Goal: Contribute content

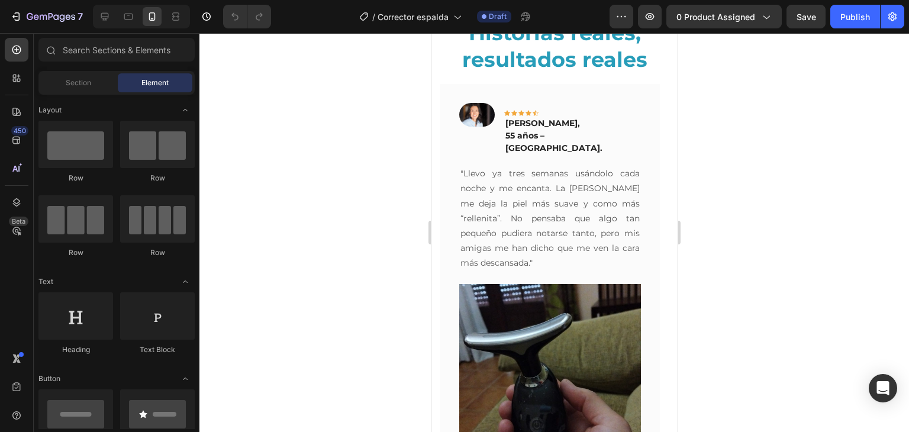
scroll to position [2814, 0]
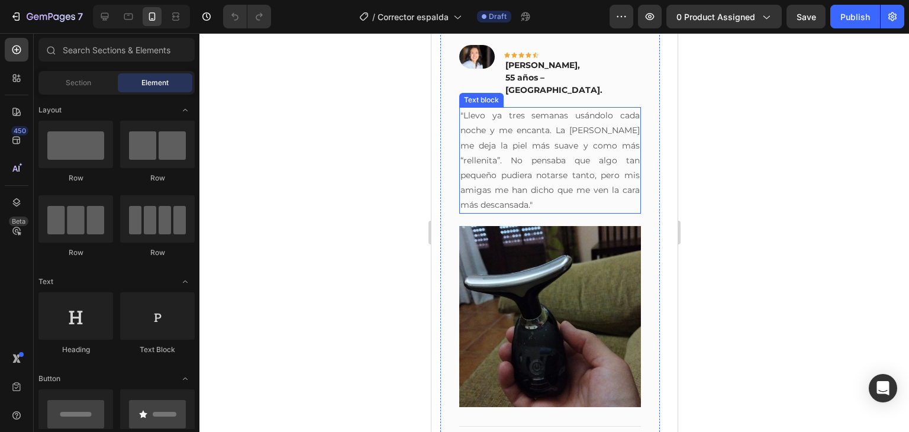
click at [513, 148] on p ""Llevo ya tres semanas usándolo cada noche y me encanta. La [PERSON_NAME] me de…" at bounding box center [549, 160] width 179 height 104
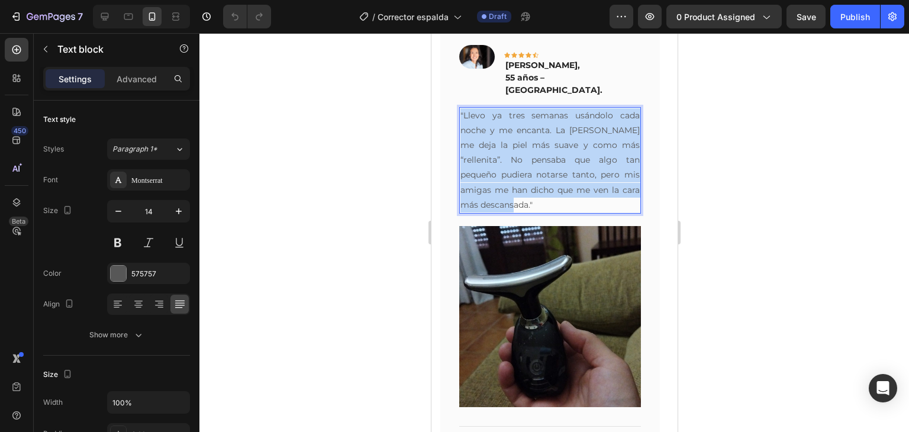
click at [513, 148] on p ""Llevo ya tres semanas usándolo cada noche y me encanta. La [PERSON_NAME] me de…" at bounding box center [549, 160] width 179 height 104
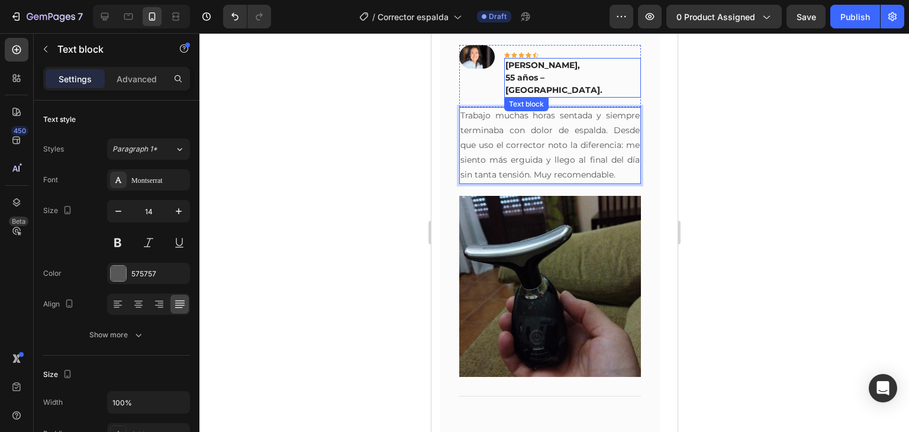
click at [564, 73] on p "55 años – [GEOGRAPHIC_DATA]." at bounding box center [572, 84] width 134 height 25
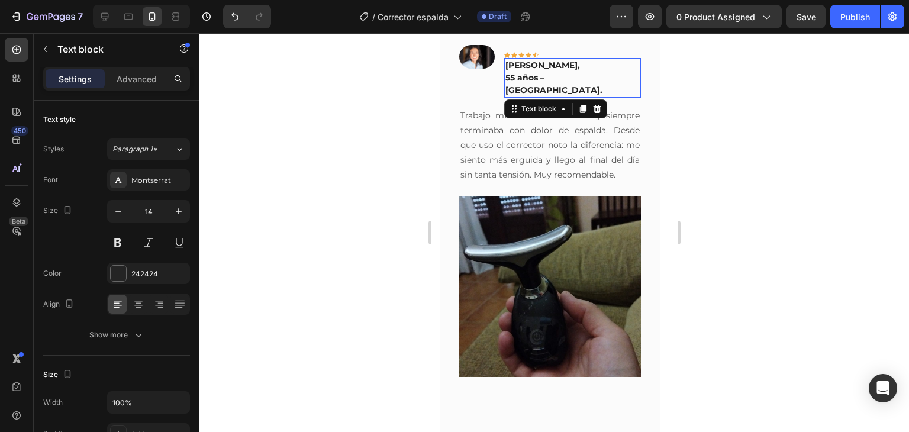
click at [564, 73] on p "55 años – [GEOGRAPHIC_DATA]." at bounding box center [572, 84] width 134 height 25
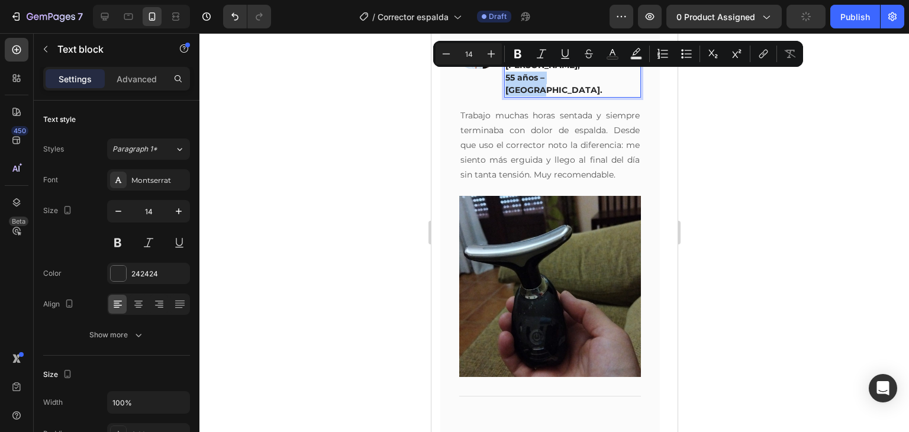
click at [564, 73] on p "55 años – [GEOGRAPHIC_DATA]." at bounding box center [572, 84] width 134 height 25
click at [575, 76] on p "55 años – [GEOGRAPHIC_DATA]." at bounding box center [572, 84] width 134 height 25
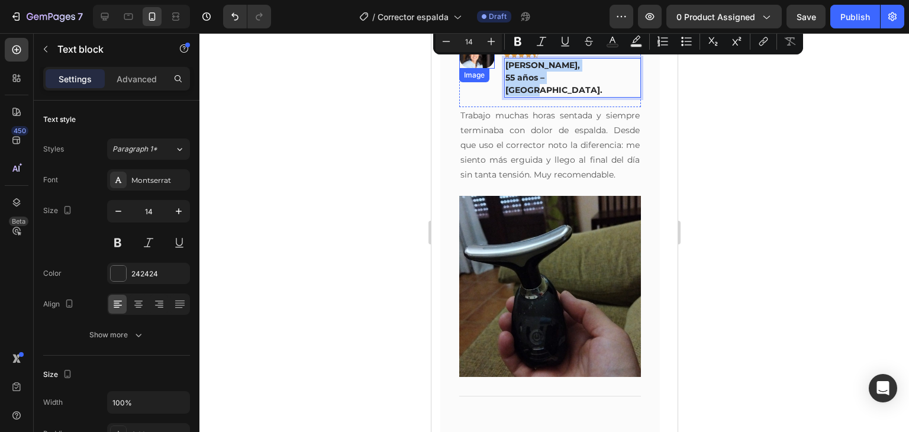
drag, startPoint x: 576, startPoint y: 79, endPoint x: 486, endPoint y: 62, distance: 92.0
click at [486, 62] on div "Image Icon Icon Icon Icon Icon Row [PERSON_NAME], 55 años – [GEOGRAPHIC_DATA]. …" at bounding box center [550, 76] width 182 height 62
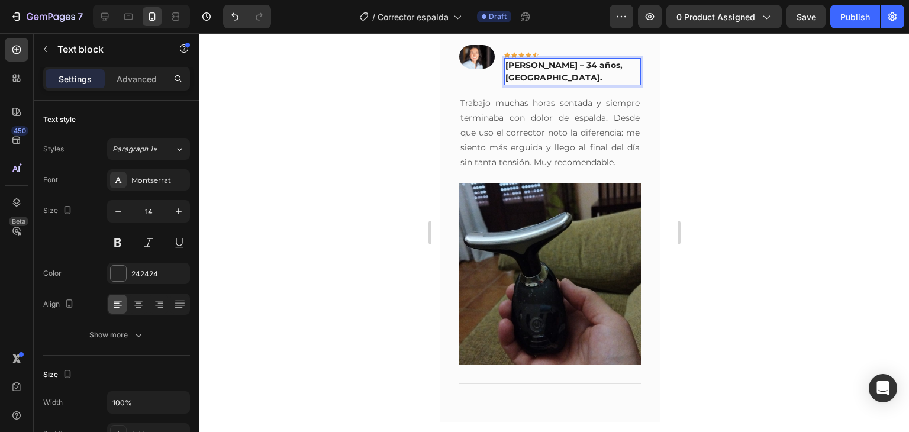
click at [583, 64] on p "[PERSON_NAME] – 34 años, [GEOGRAPHIC_DATA]." at bounding box center [572, 71] width 134 height 25
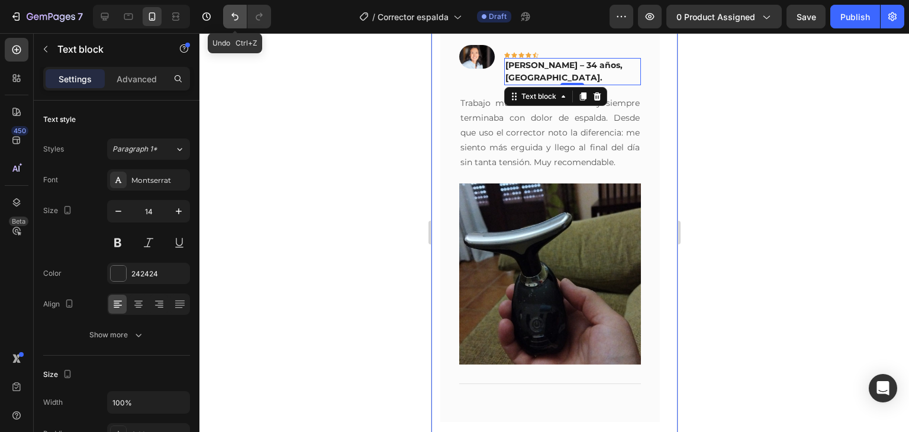
click at [240, 14] on icon "Undo/Redo" at bounding box center [235, 17] width 12 height 12
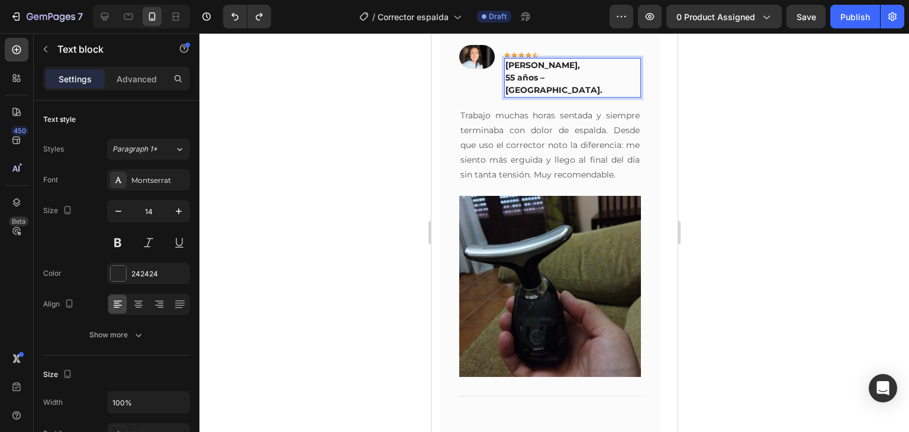
click at [540, 64] on p "[PERSON_NAME]," at bounding box center [572, 65] width 134 height 12
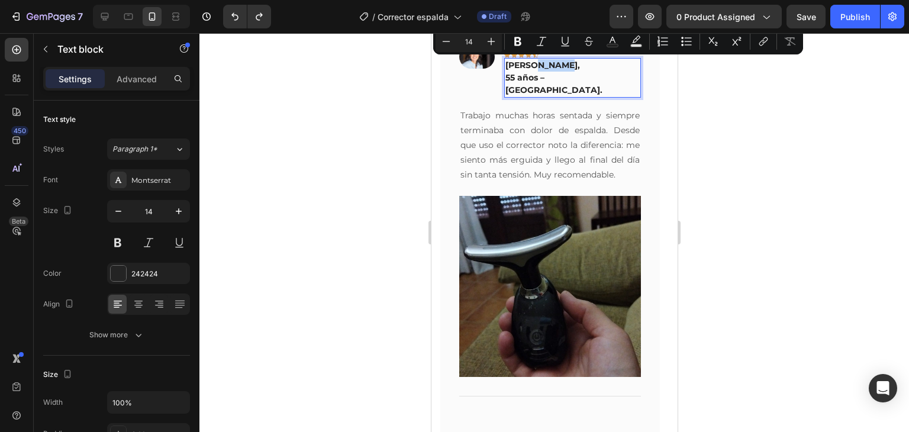
click at [540, 64] on p "[PERSON_NAME]," at bounding box center [572, 65] width 134 height 12
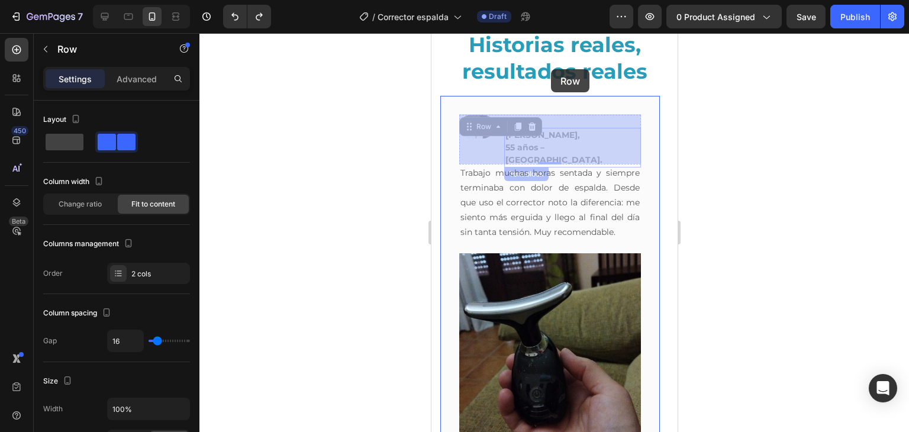
drag, startPoint x: 581, startPoint y: 79, endPoint x: 550, endPoint y: 69, distance: 31.6
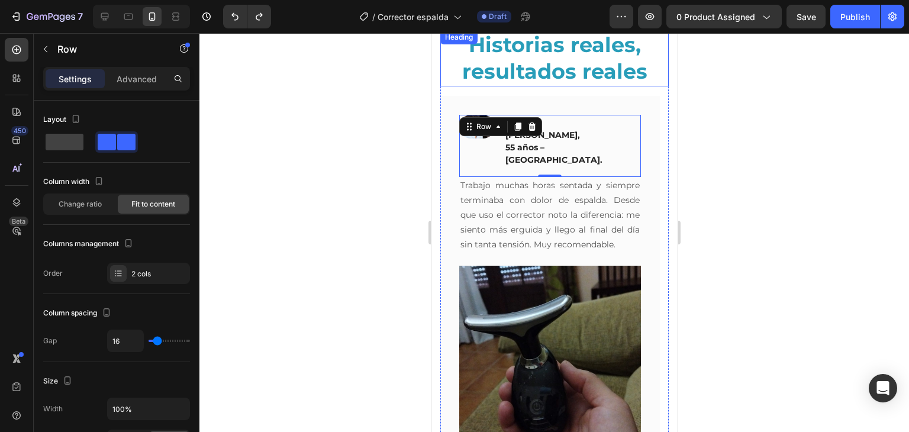
scroll to position [2738, 0]
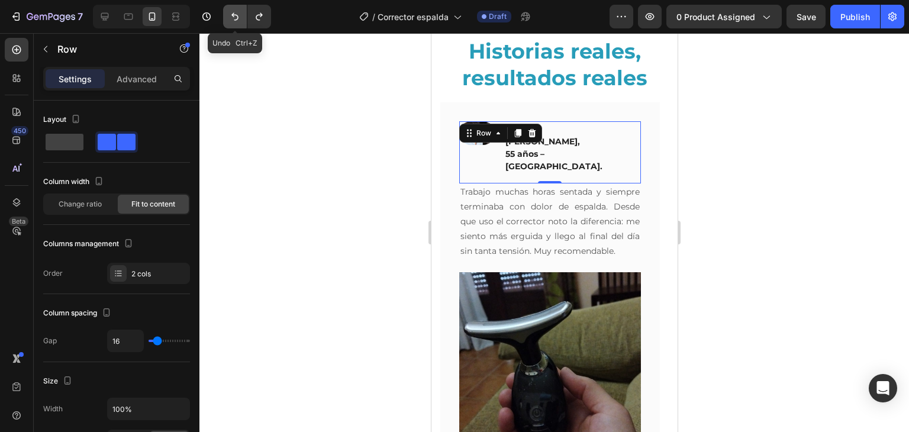
click at [233, 17] on icon "Undo/Redo" at bounding box center [234, 17] width 7 height 8
click at [572, 148] on p "55 años – [GEOGRAPHIC_DATA]." at bounding box center [572, 160] width 134 height 25
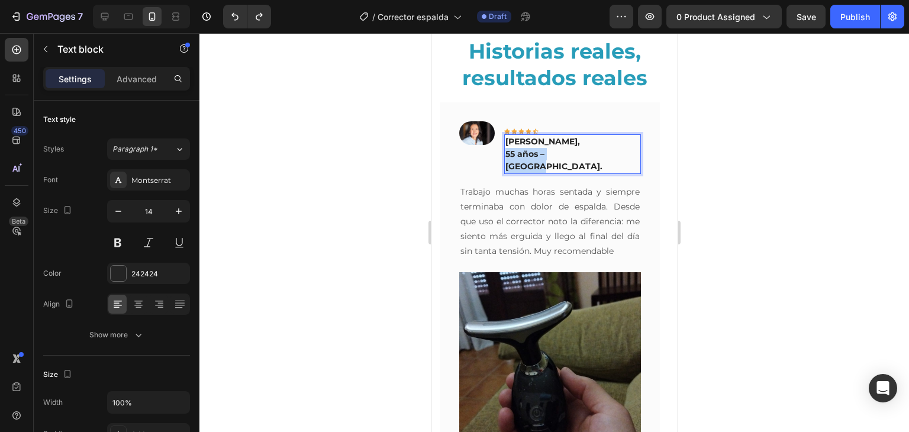
click at [572, 148] on p "55 años – [GEOGRAPHIC_DATA]." at bounding box center [572, 160] width 134 height 25
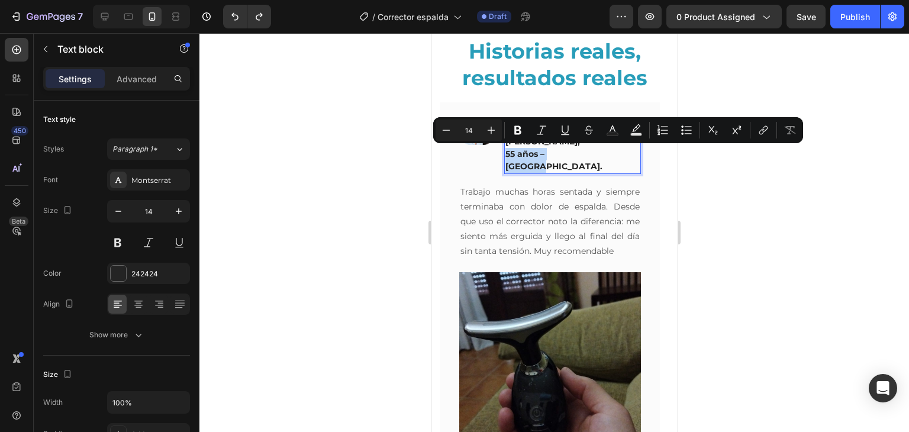
click at [572, 148] on p "55 años – [GEOGRAPHIC_DATA]." at bounding box center [572, 160] width 134 height 25
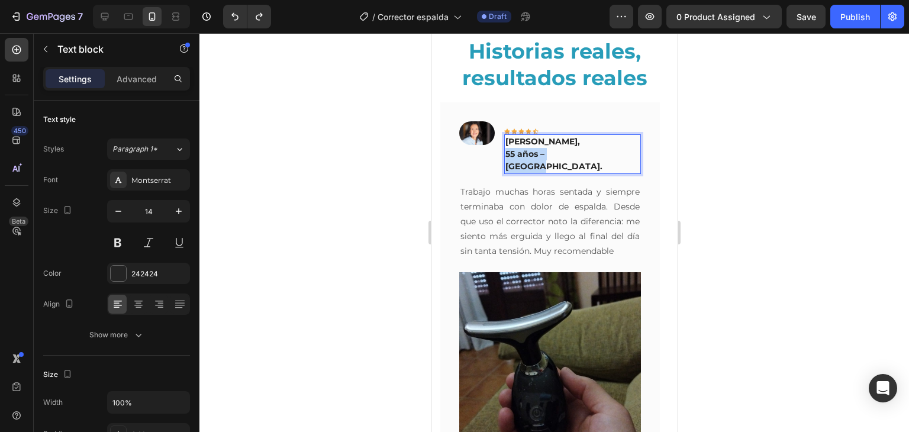
click at [572, 148] on p "55 años – [GEOGRAPHIC_DATA]." at bounding box center [572, 160] width 134 height 25
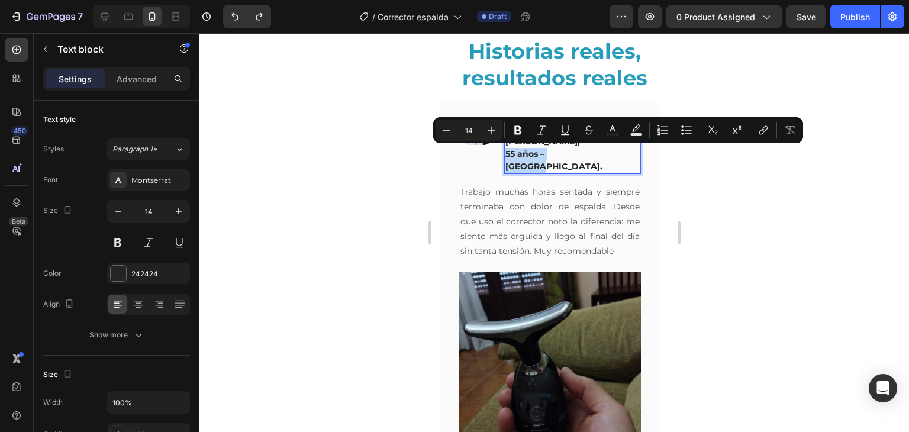
click at [572, 148] on p "55 años – [GEOGRAPHIC_DATA]." at bounding box center [572, 160] width 134 height 25
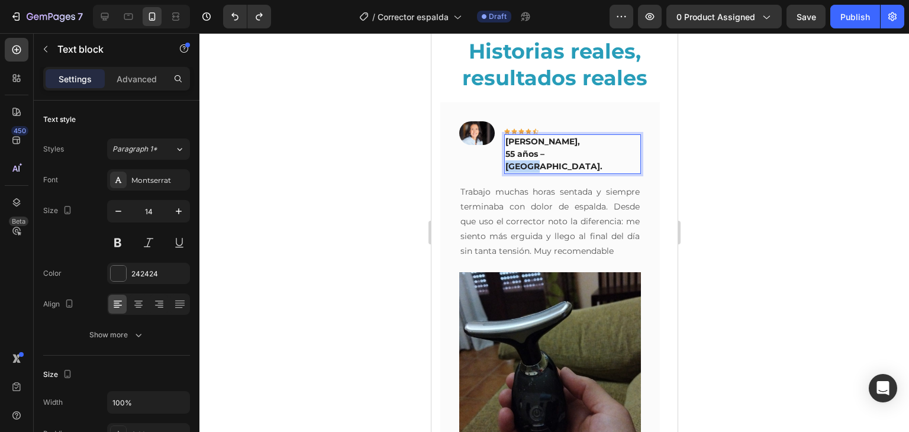
click at [572, 148] on p "55 años – [GEOGRAPHIC_DATA]." at bounding box center [572, 160] width 134 height 25
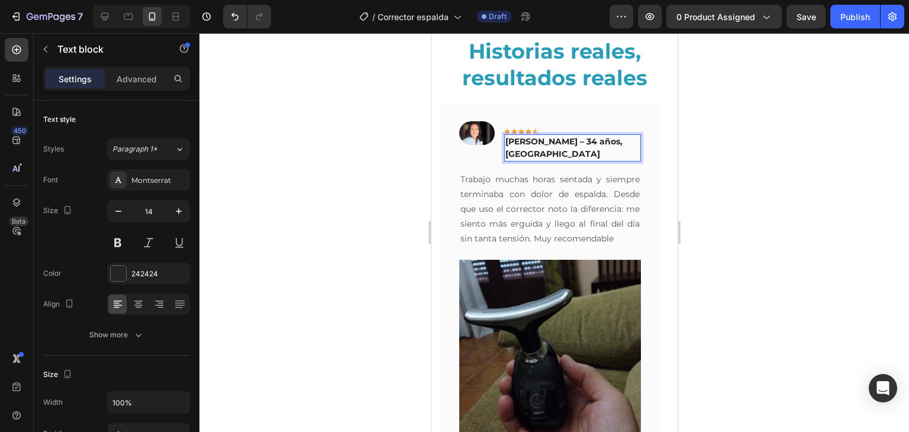
click at [541, 140] on p "[PERSON_NAME] – 34 años, [GEOGRAPHIC_DATA]" at bounding box center [572, 148] width 134 height 25
click at [550, 143] on p "[PERSON_NAME] – 34 años, [GEOGRAPHIC_DATA]" at bounding box center [572, 148] width 134 height 25
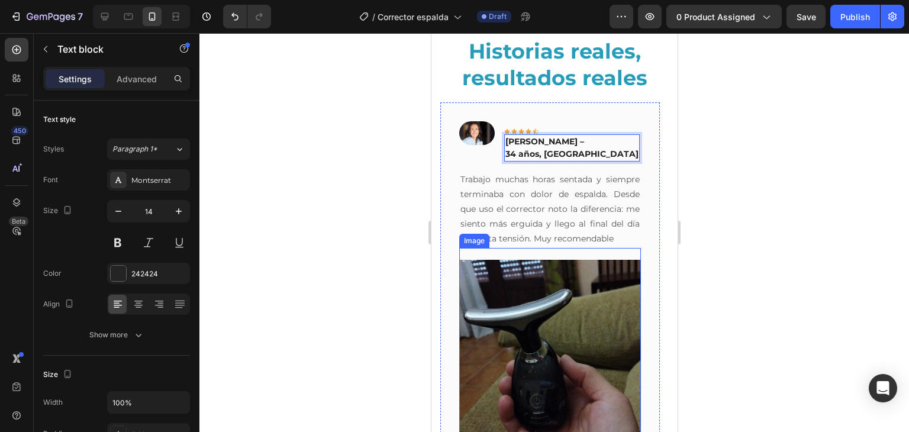
click at [595, 307] on img at bounding box center [550, 351] width 182 height 182
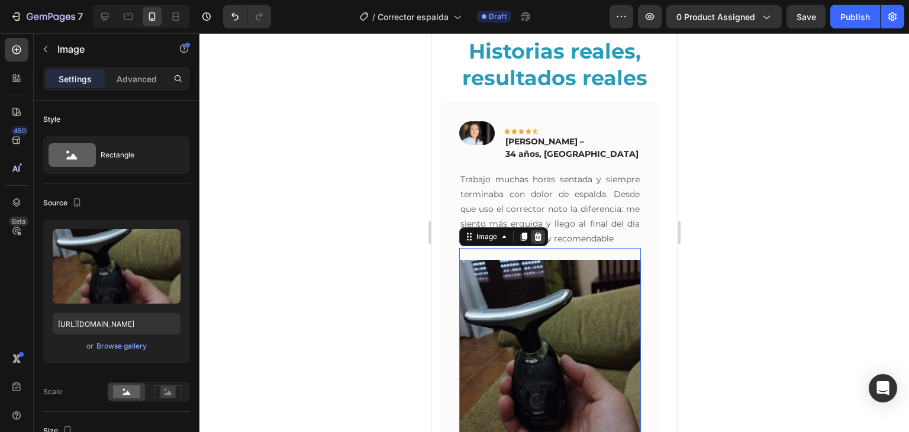
click at [533, 236] on icon at bounding box center [537, 236] width 9 height 9
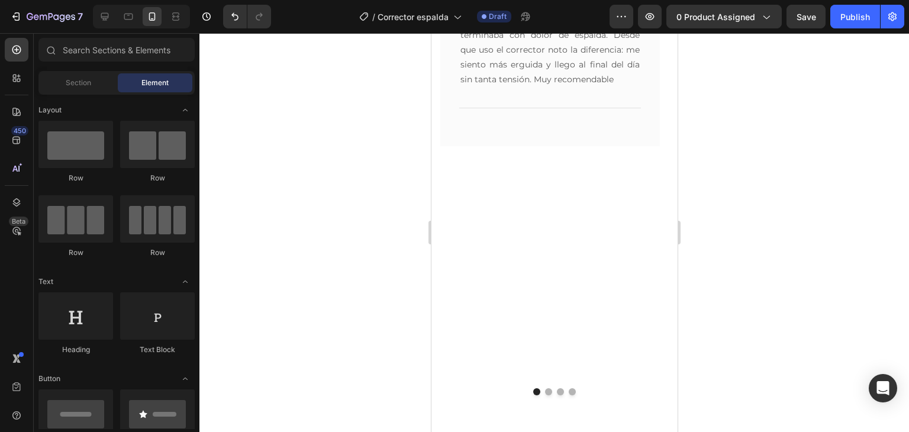
scroll to position [2932, 0]
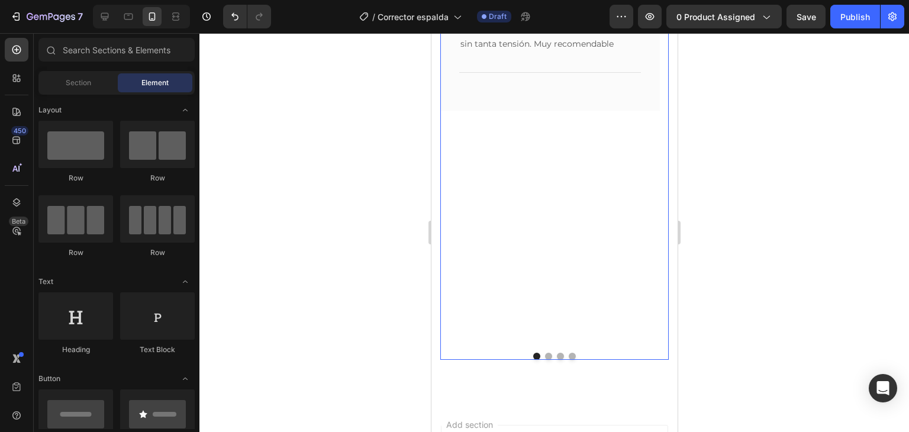
click at [544, 353] on button "Dot" at bounding box center [547, 356] width 7 height 7
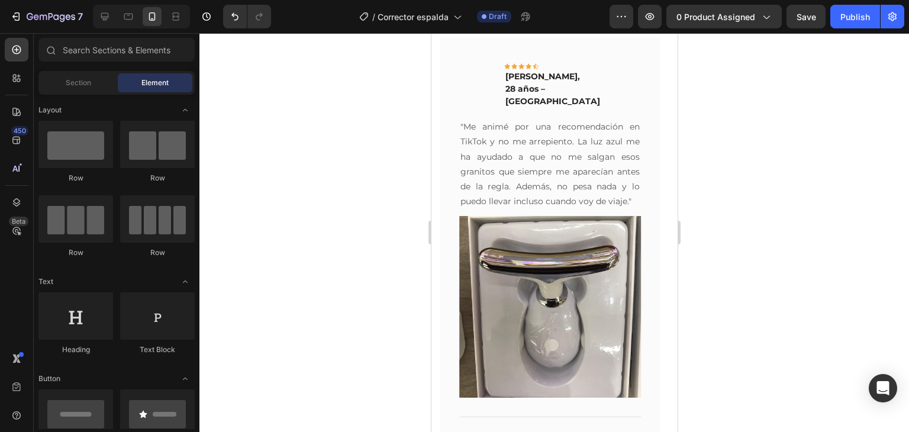
scroll to position [2571, 0]
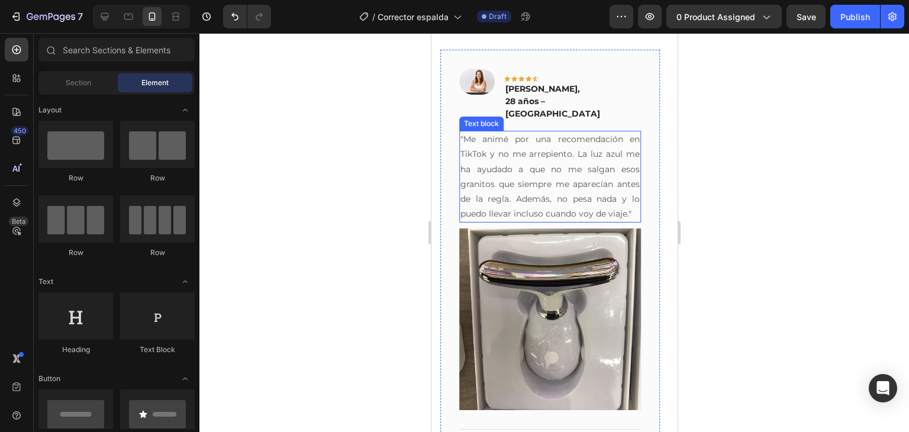
click at [550, 155] on p ""Me animé por una recomendación en TikTok y no me arrepiento. La luz azul me ha…" at bounding box center [549, 176] width 179 height 89
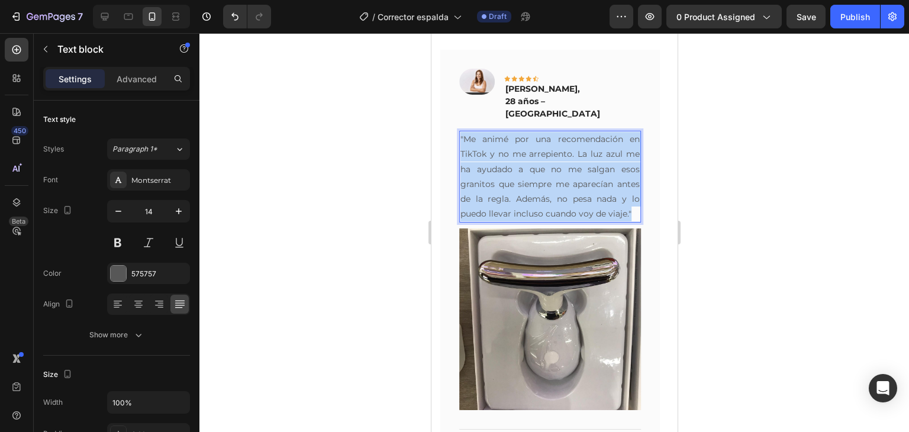
click at [550, 155] on p ""Me animé por una recomendación en TikTok y no me arrepiento. La luz azul me ha…" at bounding box center [549, 176] width 179 height 89
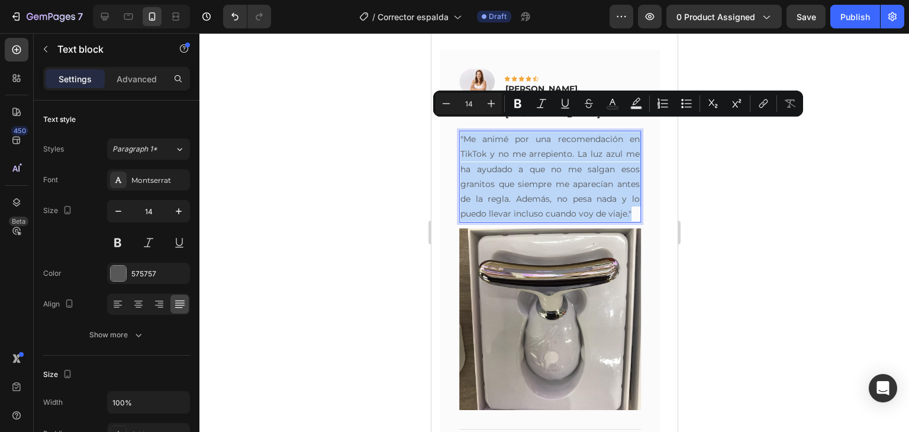
click at [550, 155] on p ""Me animé por una recomendación en TikTok y no me arrepiento. La luz azul me ha…" at bounding box center [549, 176] width 179 height 89
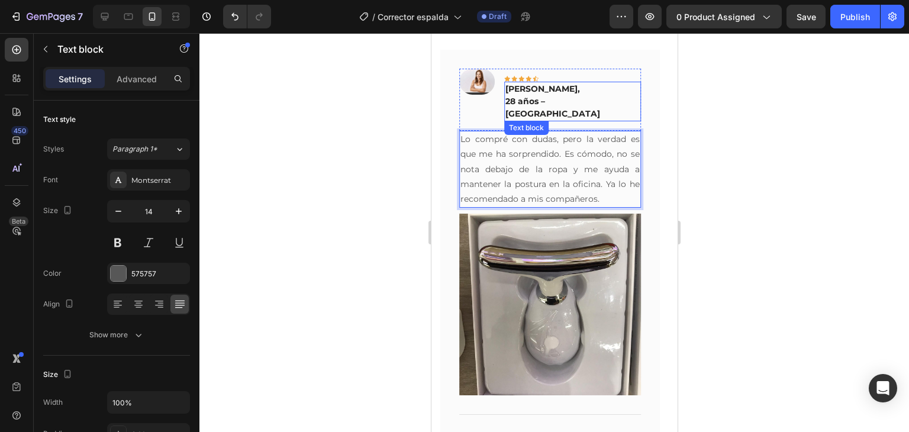
click at [547, 100] on p "28 años – [GEOGRAPHIC_DATA]" at bounding box center [572, 107] width 134 height 25
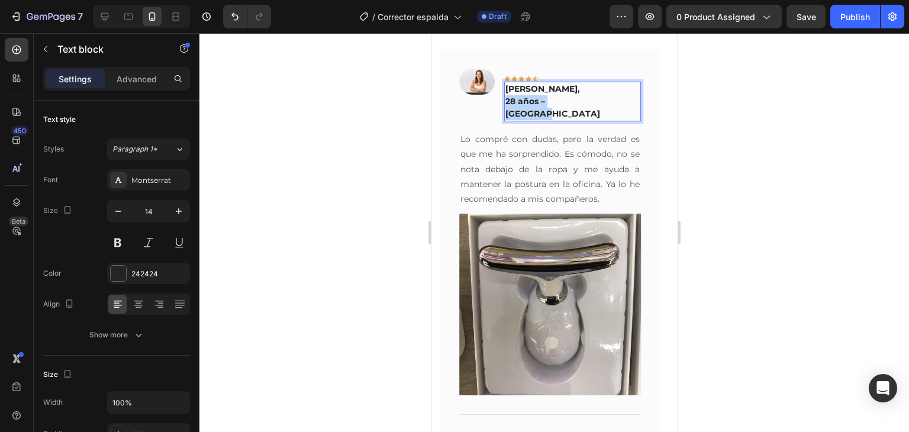
click at [547, 100] on p "28 años – [GEOGRAPHIC_DATA]" at bounding box center [572, 107] width 134 height 25
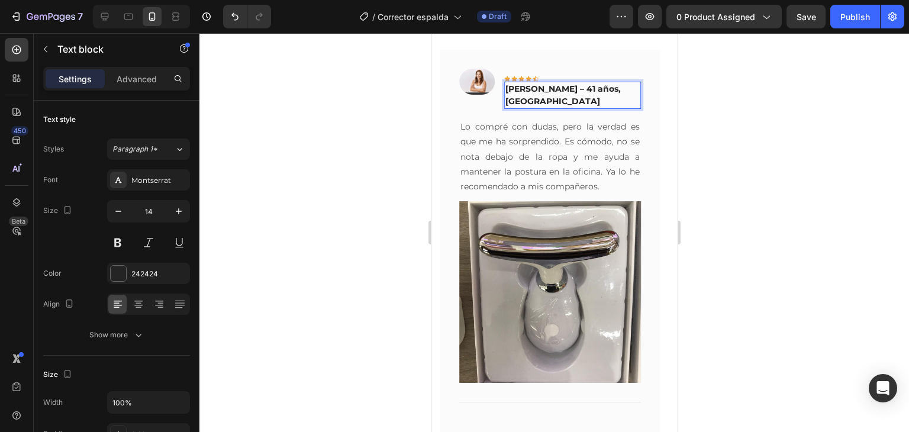
click at [553, 89] on p "[PERSON_NAME] – 41 años, [GEOGRAPHIC_DATA]" at bounding box center [572, 95] width 134 height 25
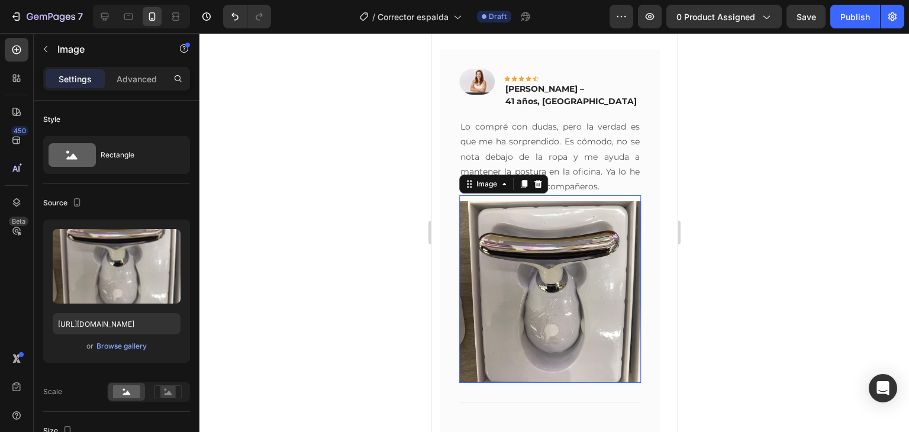
click at [565, 306] on img at bounding box center [550, 292] width 182 height 182
click at [538, 188] on icon at bounding box center [537, 184] width 8 height 8
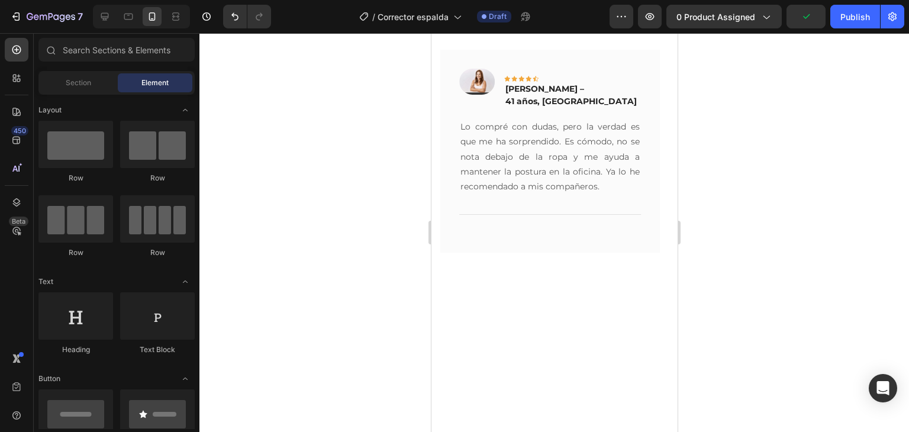
scroll to position [2770, 0]
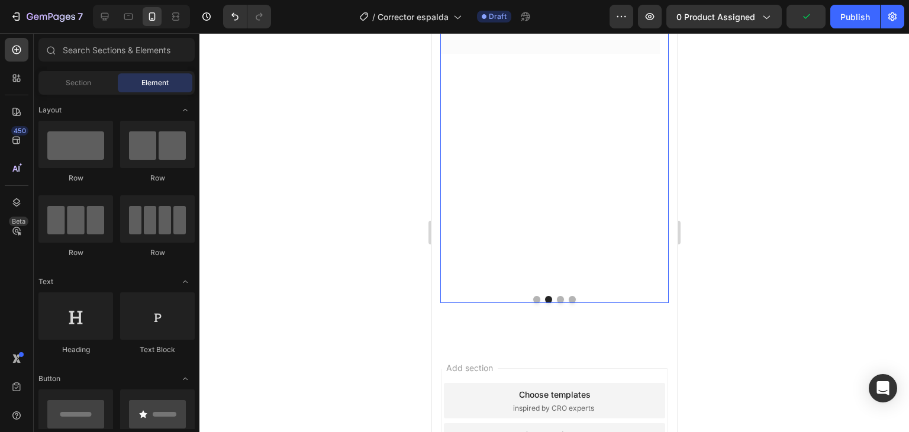
click at [556, 296] on button "Dot" at bounding box center [559, 299] width 7 height 7
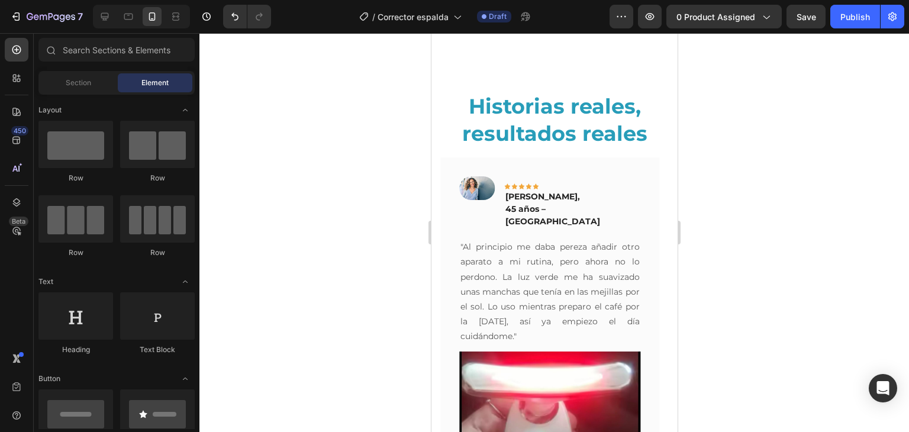
scroll to position [2683, 0]
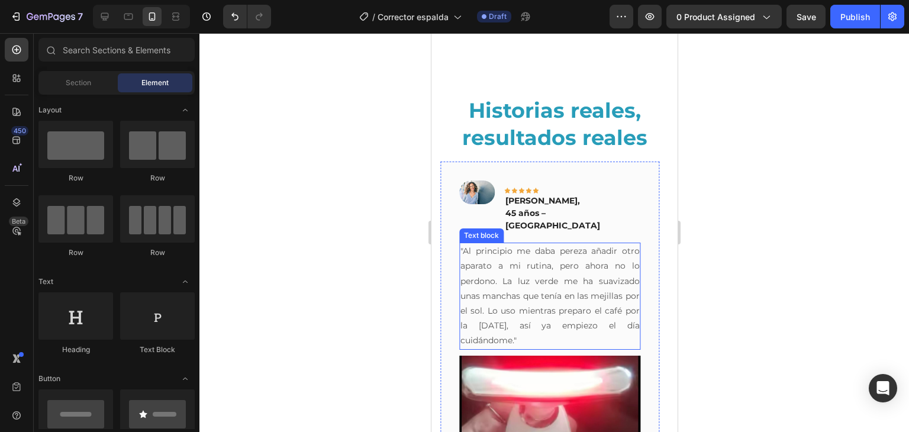
click at [562, 283] on p ""Al principio me daba pereza añadir otro aparato a mi rutina, pero ahora no lo …" at bounding box center [549, 296] width 179 height 104
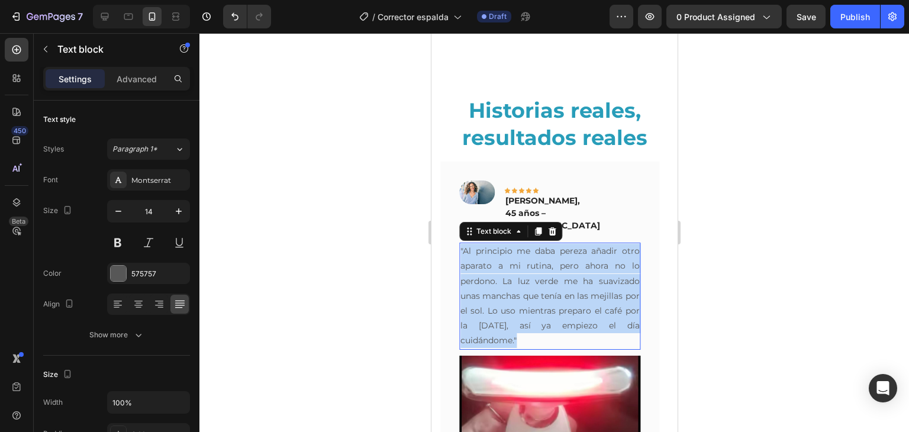
click at [562, 283] on p ""Al principio me daba pereza añadir otro aparato a mi rutina, pero ahora no lo …" at bounding box center [549, 296] width 179 height 104
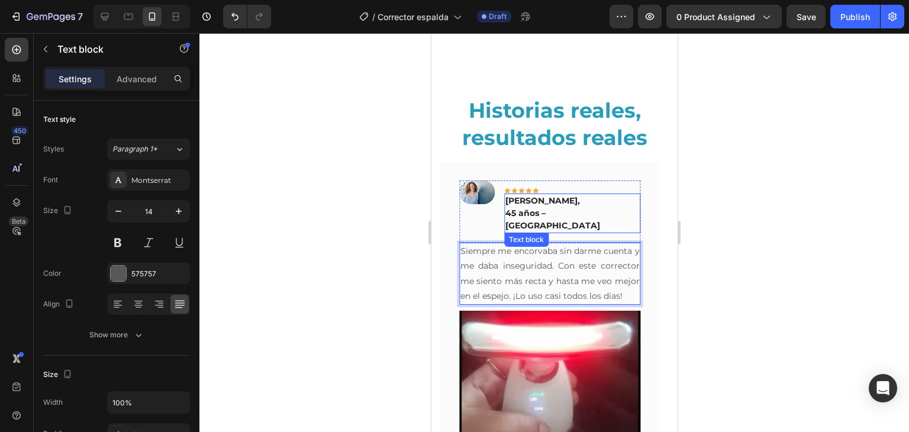
click at [534, 207] on p "45 años – [GEOGRAPHIC_DATA]" at bounding box center [572, 219] width 134 height 25
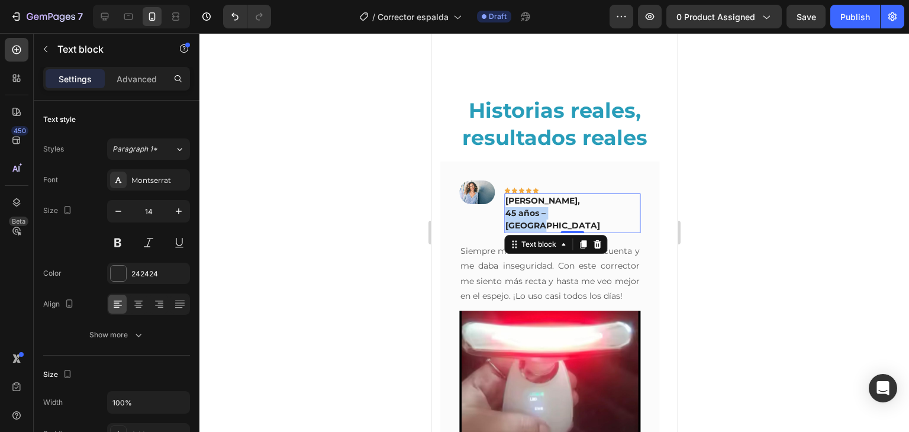
click at [534, 207] on p "45 años – [GEOGRAPHIC_DATA]" at bounding box center [572, 219] width 134 height 25
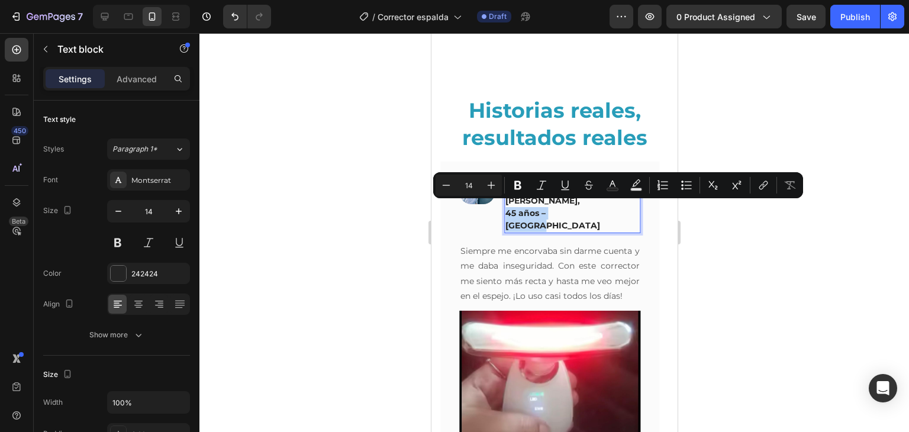
click at [534, 207] on p "45 años – [GEOGRAPHIC_DATA]" at bounding box center [572, 219] width 134 height 25
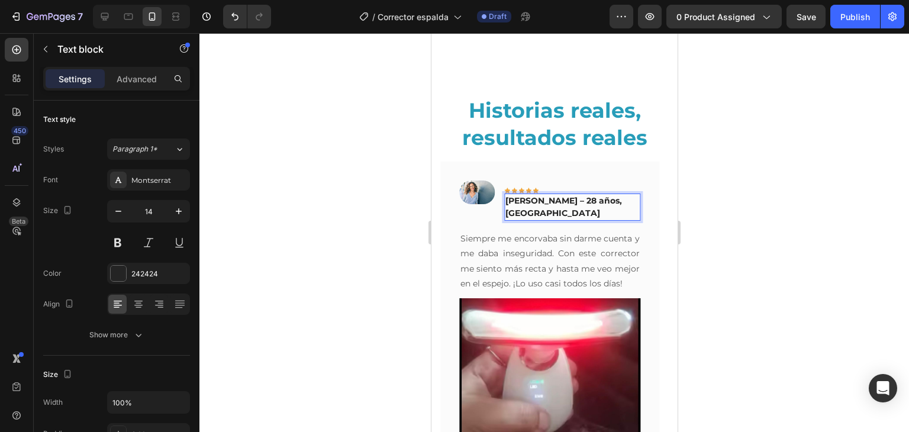
click at [543, 195] on p "[PERSON_NAME] – 28 años, [GEOGRAPHIC_DATA]" at bounding box center [572, 207] width 134 height 25
click at [552, 201] on p "[PERSON_NAME] – 28 años, [GEOGRAPHIC_DATA]" at bounding box center [572, 207] width 134 height 25
click at [609, 363] on img at bounding box center [550, 389] width 182 height 182
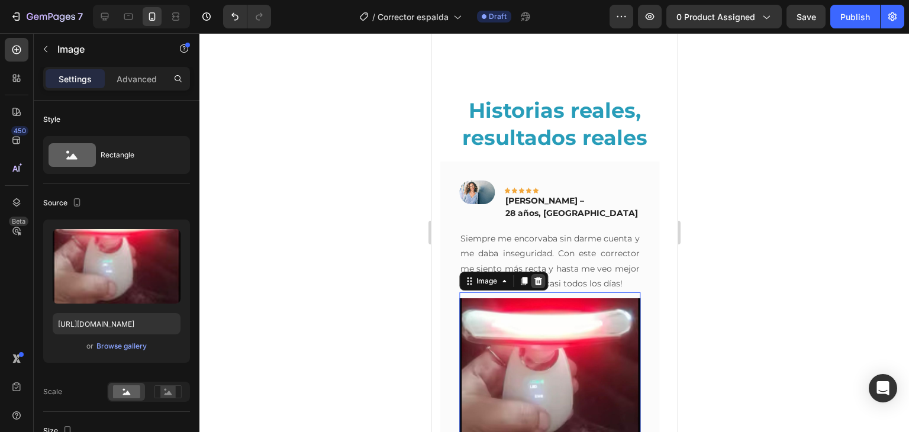
click at [533, 279] on icon at bounding box center [537, 280] width 9 height 9
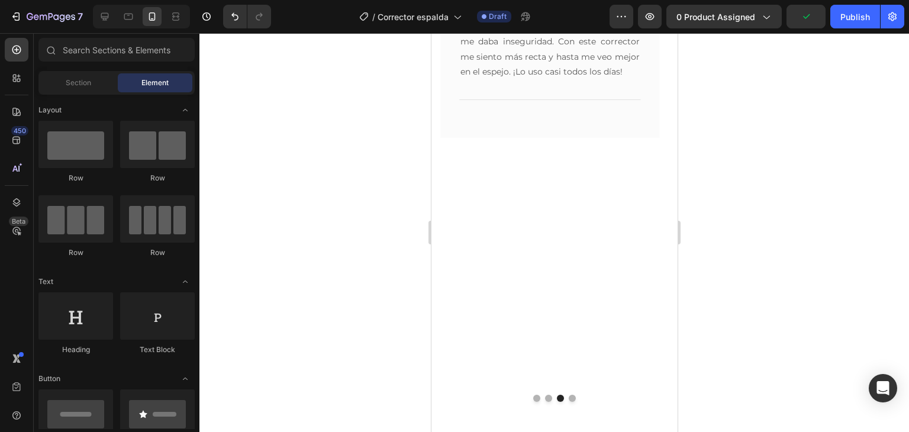
scroll to position [2904, 0]
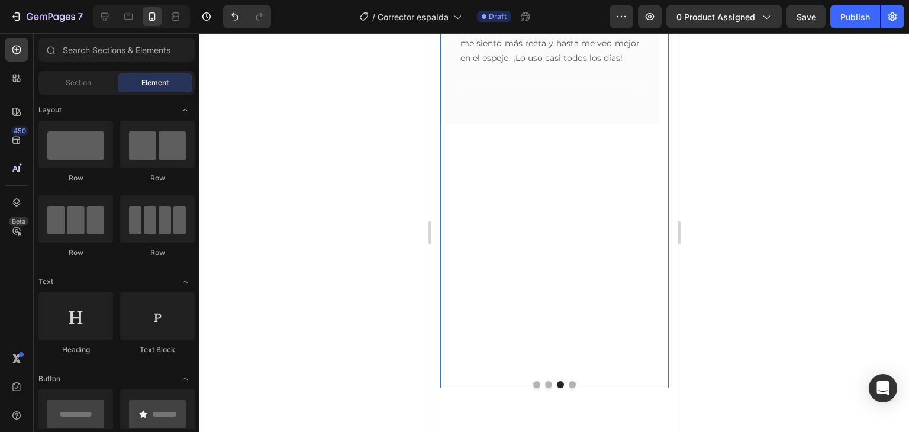
click at [571, 381] on div at bounding box center [554, 384] width 228 height 7
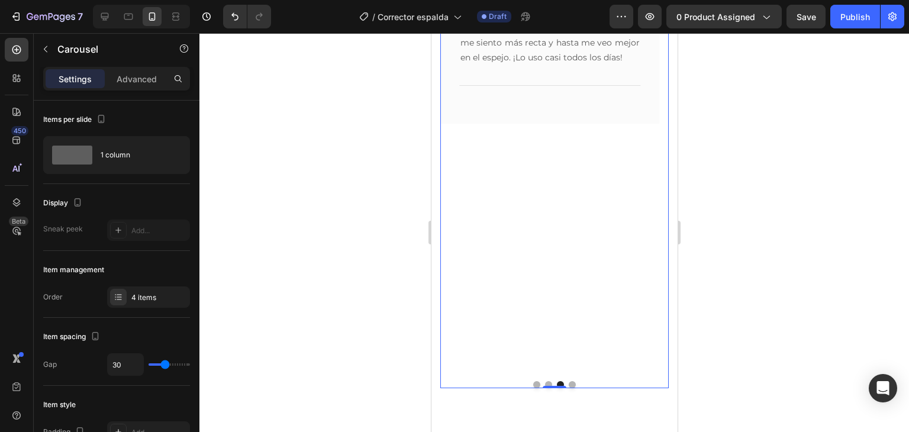
click at [568, 381] on button "Dot" at bounding box center [571, 384] width 7 height 7
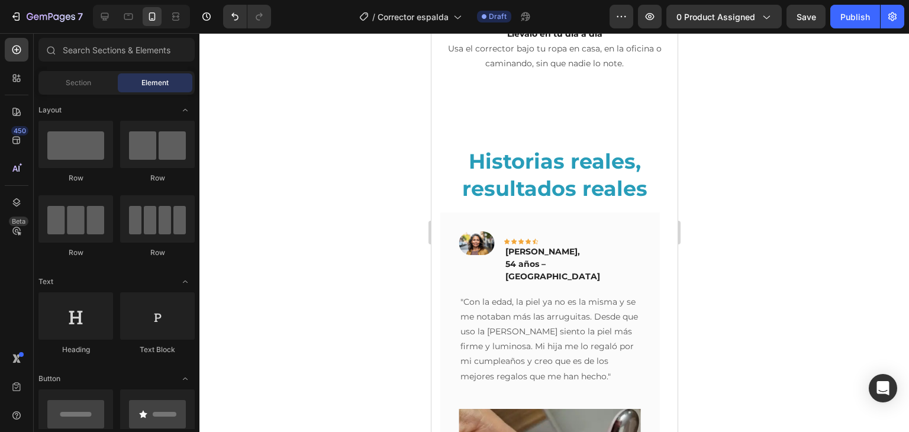
scroll to position [2663, 0]
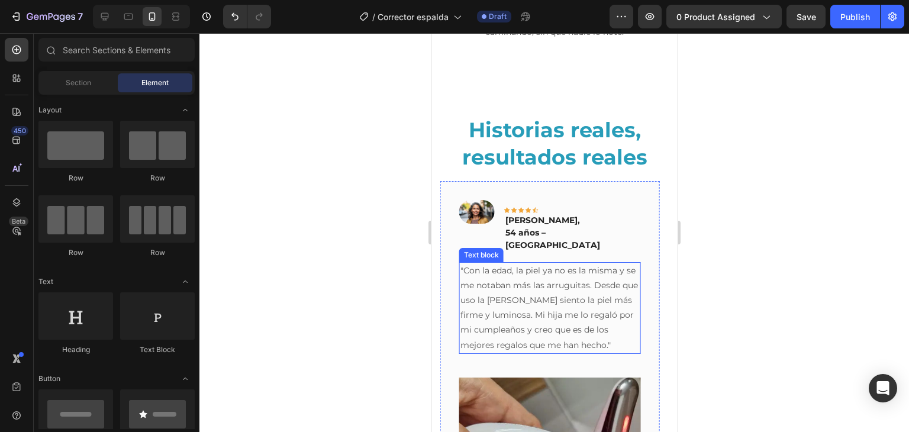
click at [554, 320] on p ""Con la edad, la piel ya no es la misma y se me notaban más las arruguitas. Des…" at bounding box center [549, 307] width 179 height 89
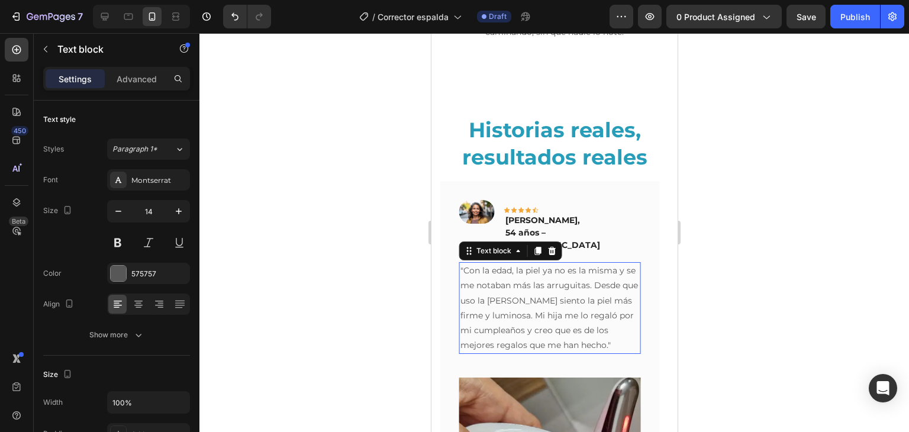
click at [554, 320] on p ""Con la edad, la piel ya no es la misma y se me notaban más las arruguitas. Des…" at bounding box center [549, 307] width 179 height 89
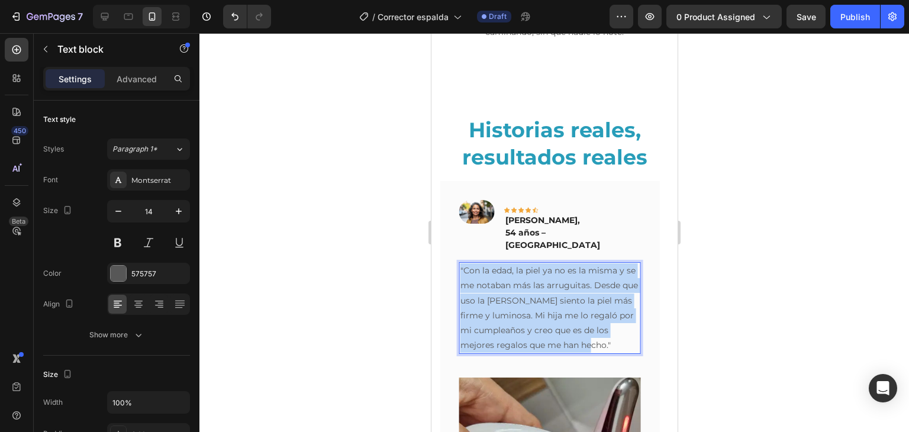
click at [554, 320] on p ""Con la edad, la piel ya no es la misma y se me notaban más las arruguitas. Des…" at bounding box center [549, 307] width 179 height 89
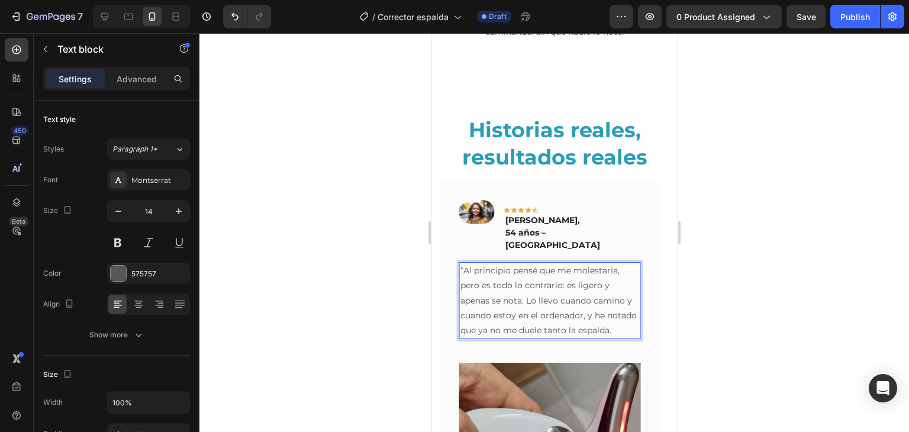
click at [466, 263] on p "“Al principio pensé que me molestaría, pero es todo lo contrario: es ligero y a…" at bounding box center [549, 300] width 179 height 75
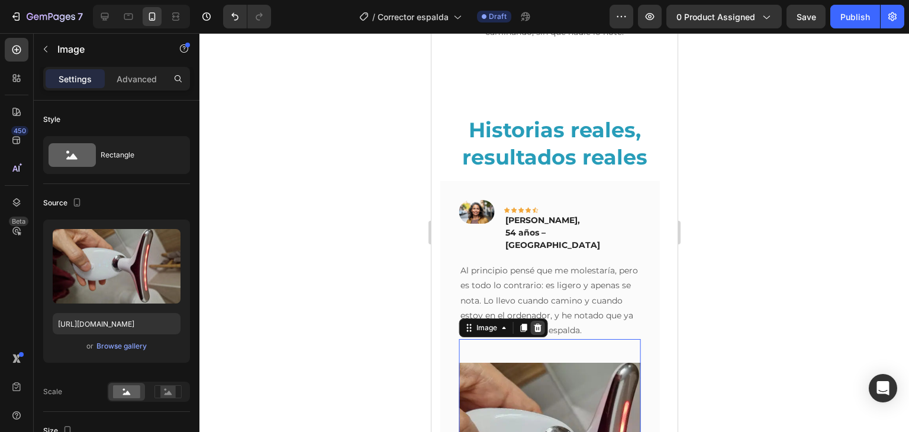
click at [537, 323] on icon at bounding box center [537, 327] width 9 height 9
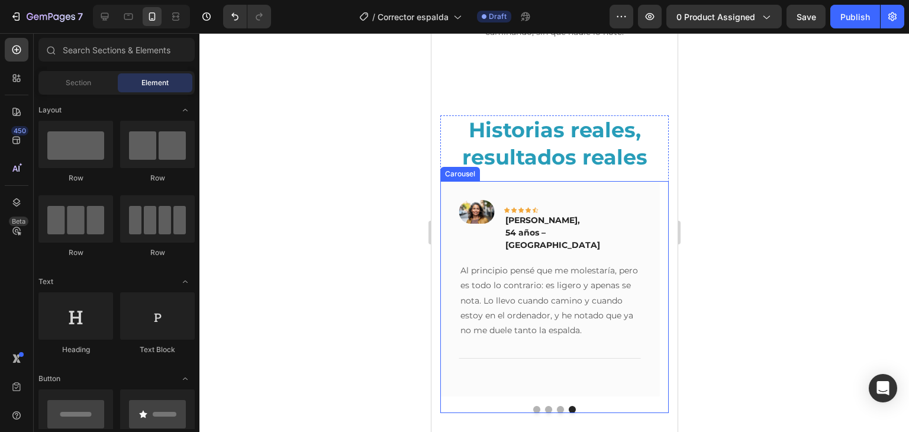
click at [533, 406] on button "Dot" at bounding box center [536, 409] width 7 height 7
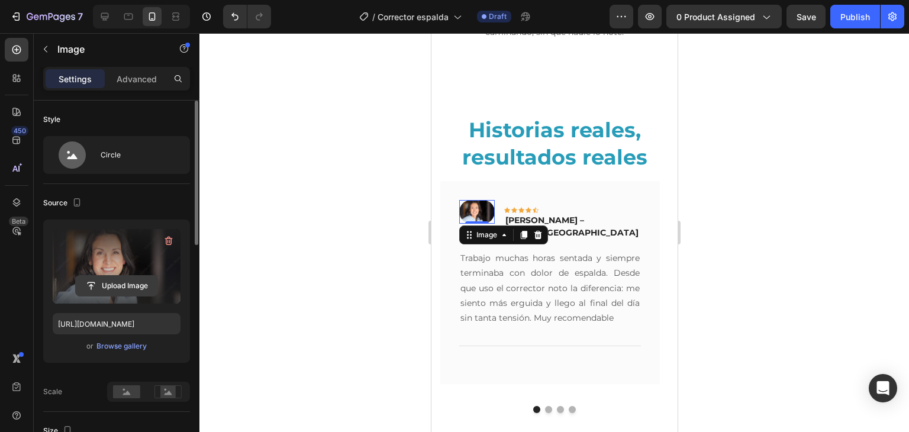
click at [116, 280] on input "file" at bounding box center [117, 286] width 82 height 20
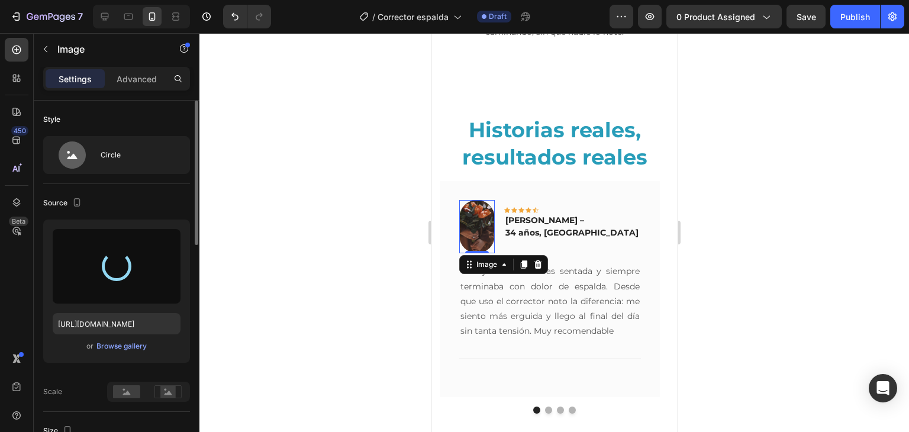
type input "[URL][DOMAIN_NAME]"
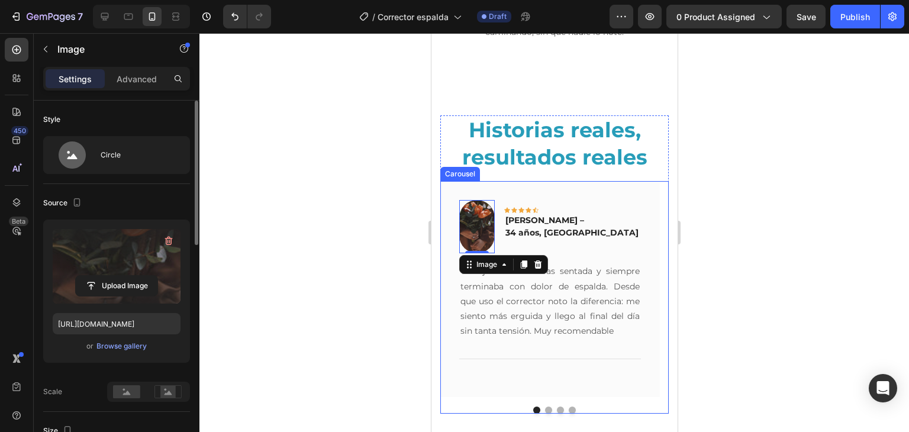
click at [545, 407] on button "Dot" at bounding box center [547, 410] width 7 height 7
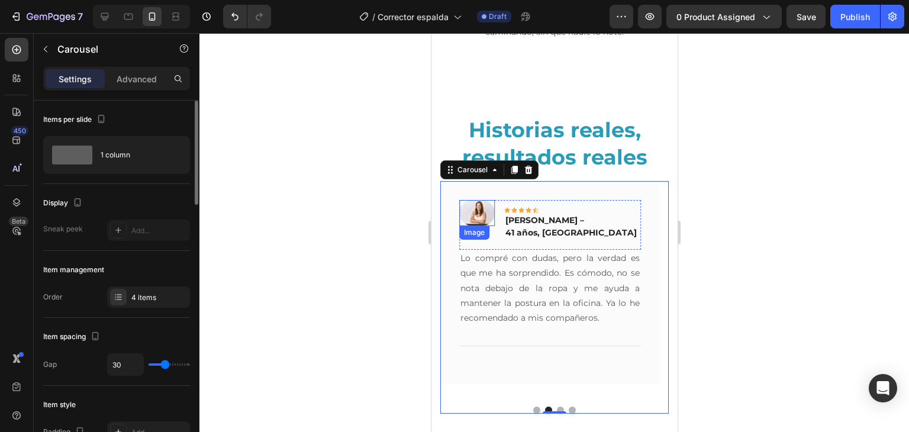
click at [472, 200] on img at bounding box center [477, 213] width 36 height 26
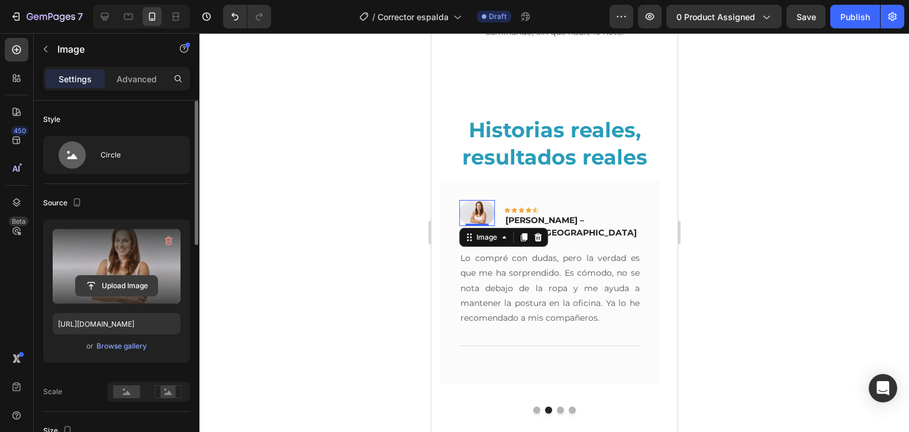
click at [119, 280] on input "file" at bounding box center [117, 286] width 82 height 20
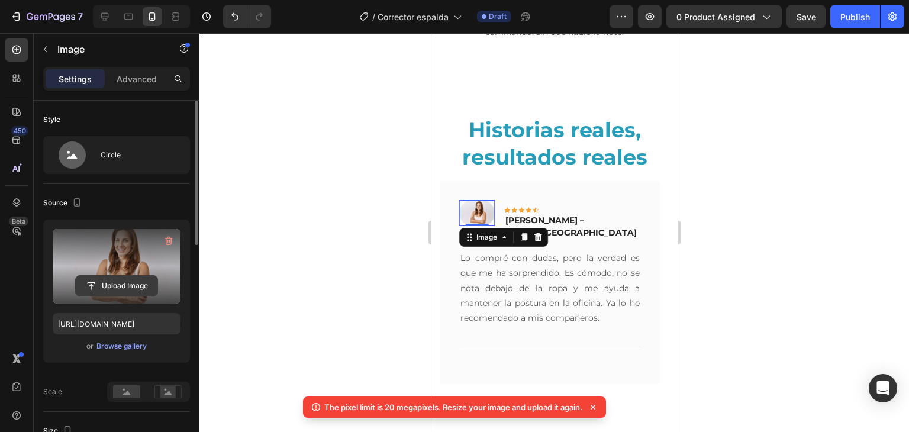
click at [123, 289] on input "file" at bounding box center [117, 286] width 82 height 20
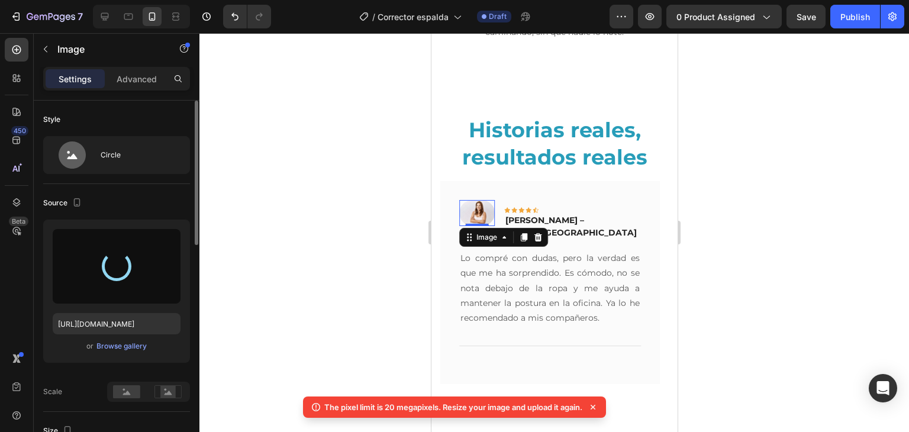
click at [597, 408] on icon at bounding box center [593, 407] width 12 height 12
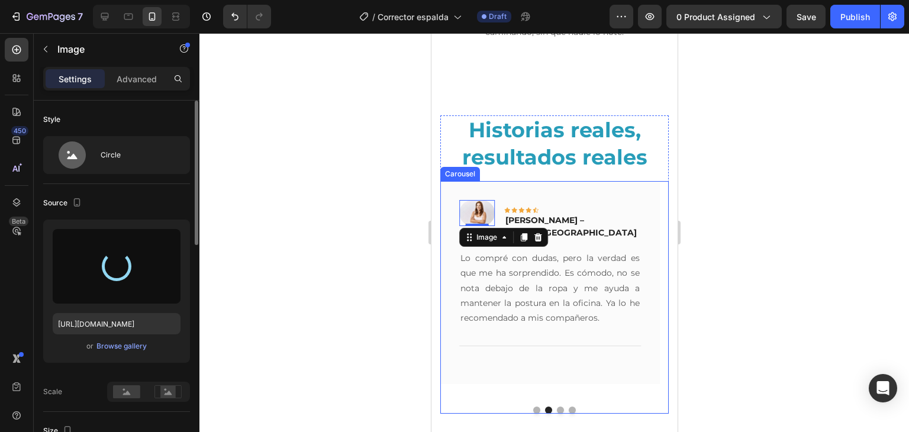
type input "[URL][DOMAIN_NAME]"
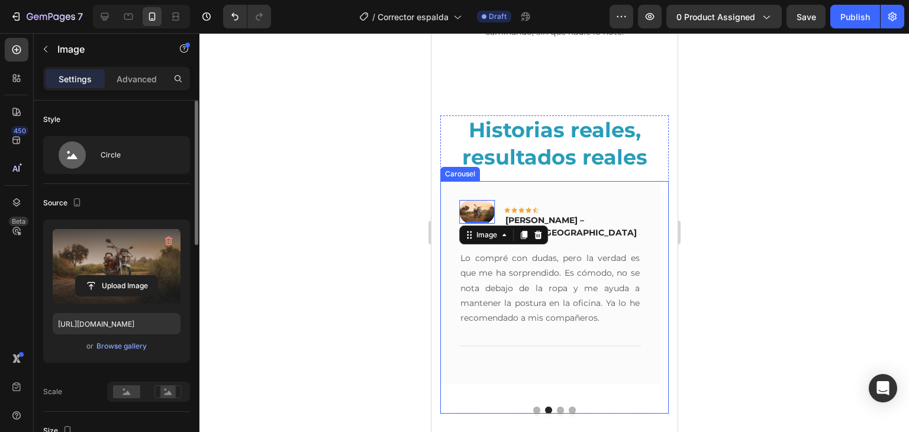
click at [556, 407] on button "Dot" at bounding box center [559, 410] width 7 height 7
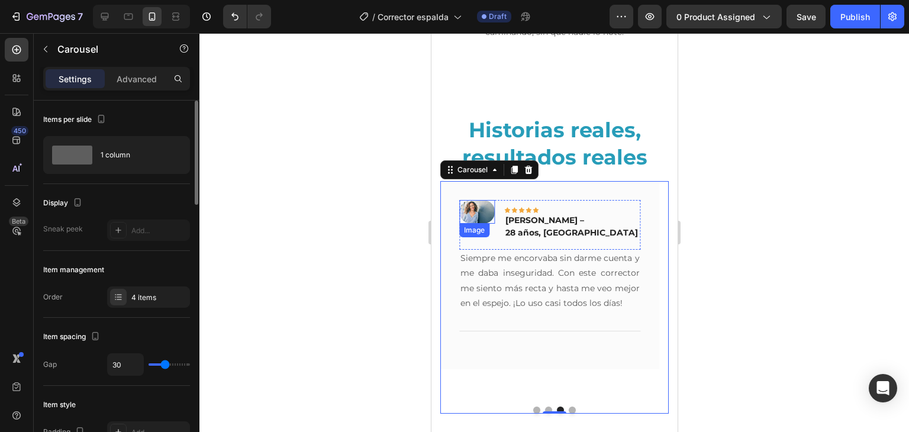
click at [476, 207] on img at bounding box center [477, 212] width 36 height 24
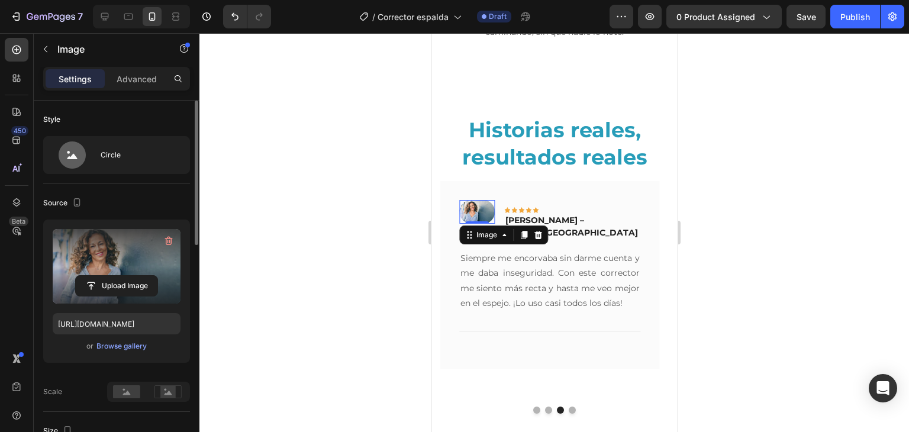
click at [151, 273] on label at bounding box center [117, 266] width 128 height 75
click at [151, 276] on input "file" at bounding box center [117, 286] width 82 height 20
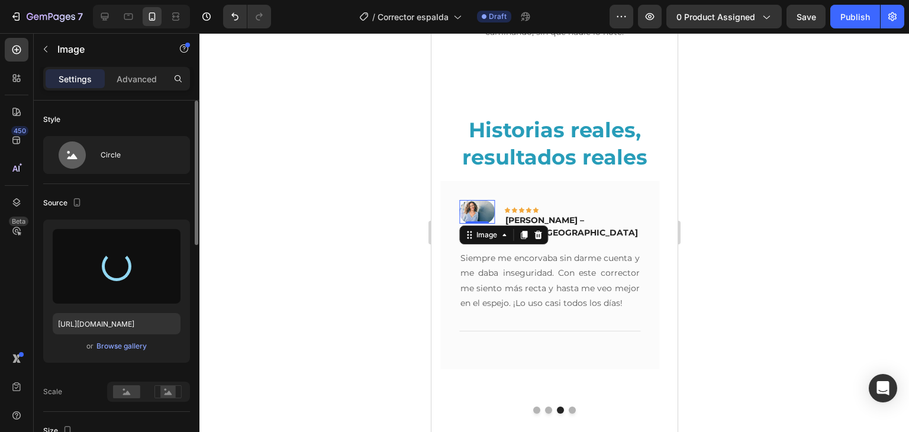
type input "[URL][DOMAIN_NAME]"
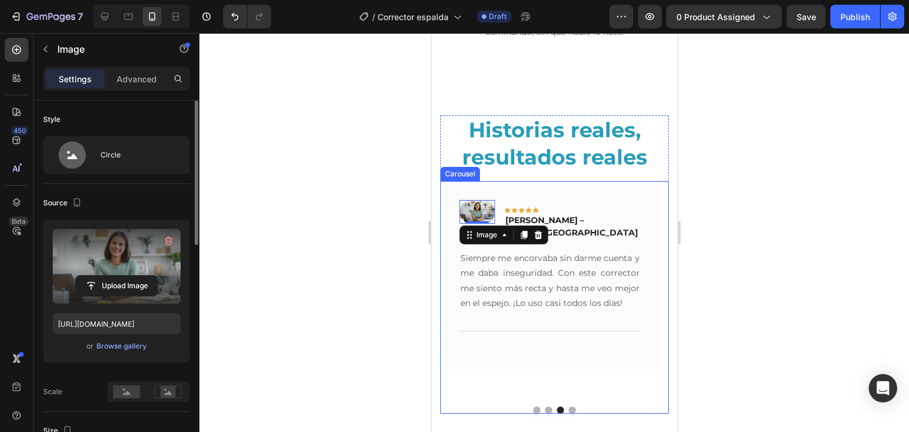
click at [569, 407] on button "Dot" at bounding box center [571, 410] width 7 height 7
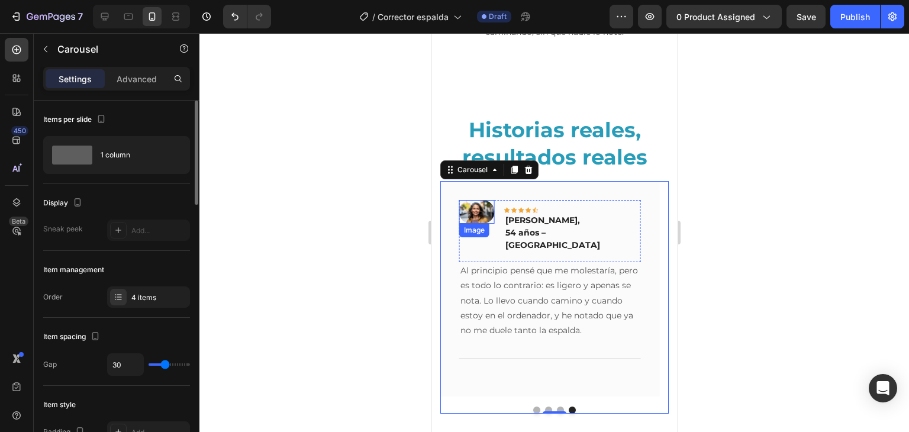
click at [485, 208] on img at bounding box center [477, 212] width 36 height 24
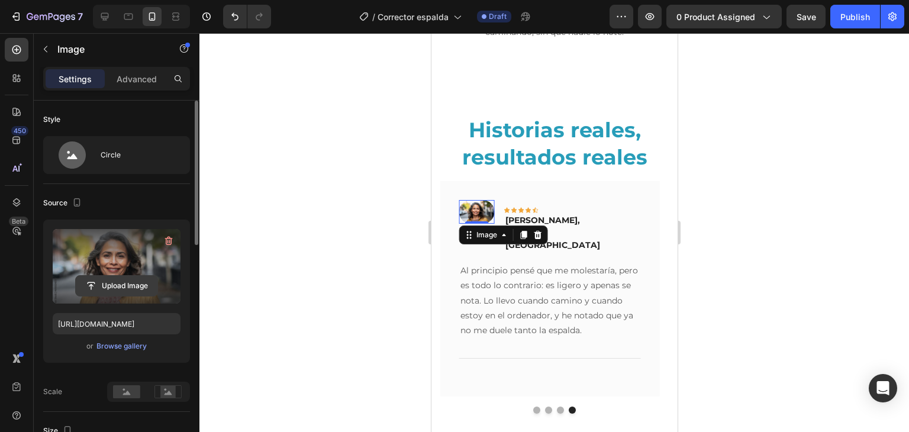
click at [140, 281] on input "file" at bounding box center [117, 286] width 82 height 20
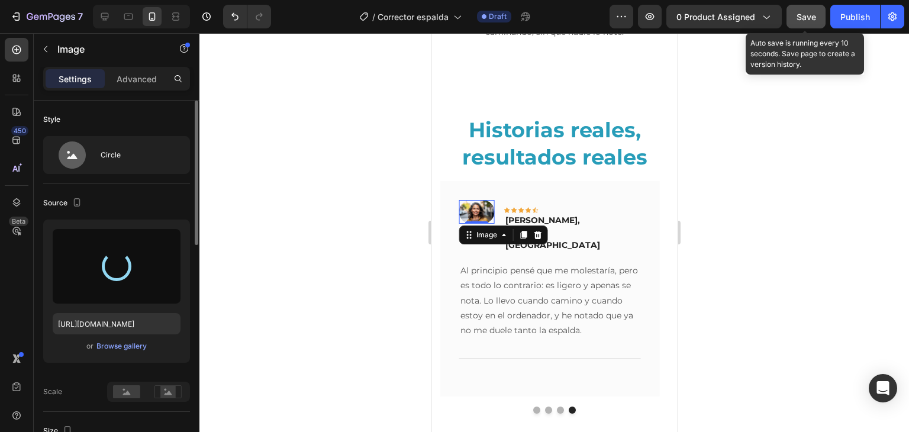
click at [806, 17] on span "Save" at bounding box center [807, 17] width 20 height 10
type input "[URL][DOMAIN_NAME]"
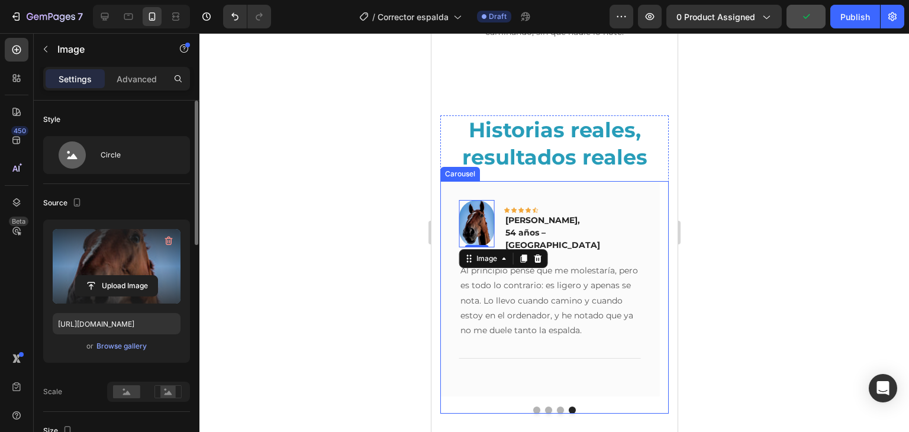
click at [533, 407] on button "Dot" at bounding box center [536, 410] width 7 height 7
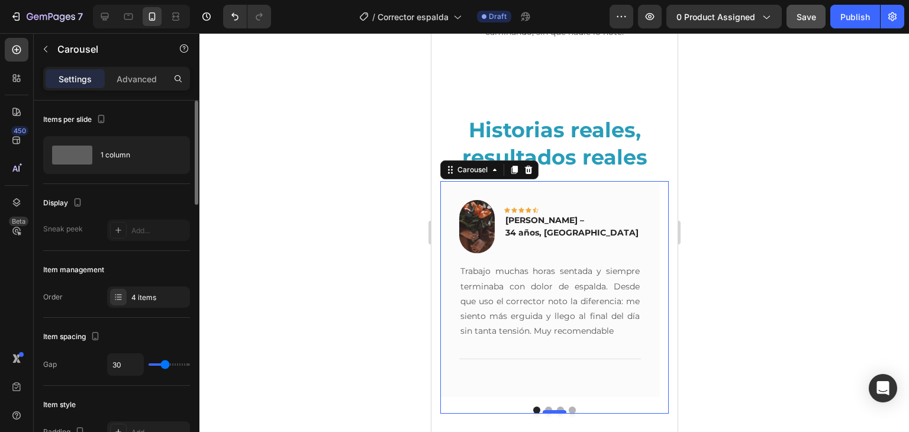
click at [554, 410] on div at bounding box center [554, 412] width 24 height 4
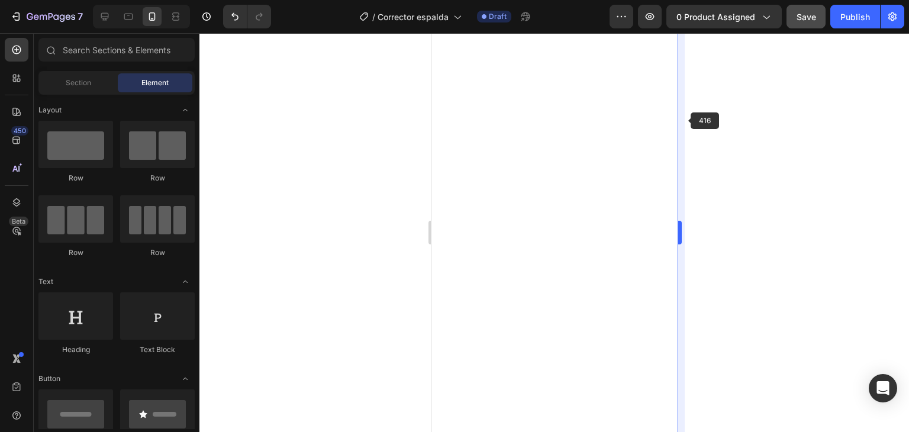
scroll to position [763, 0]
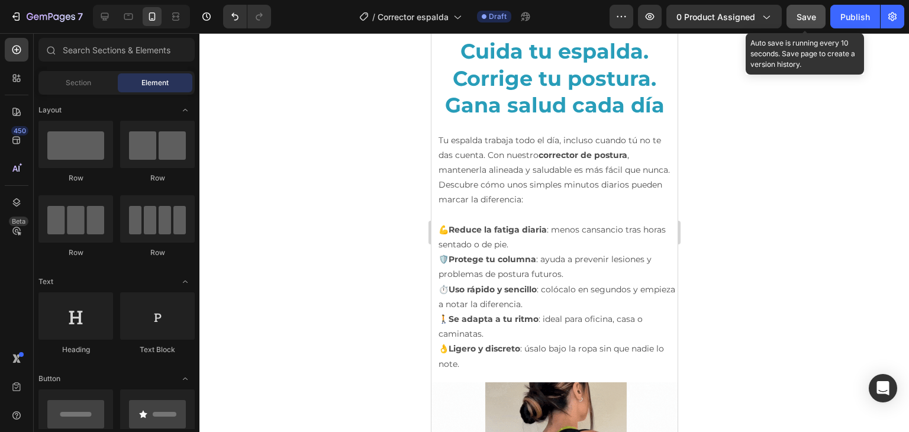
click at [815, 7] on button "Save" at bounding box center [805, 17] width 39 height 24
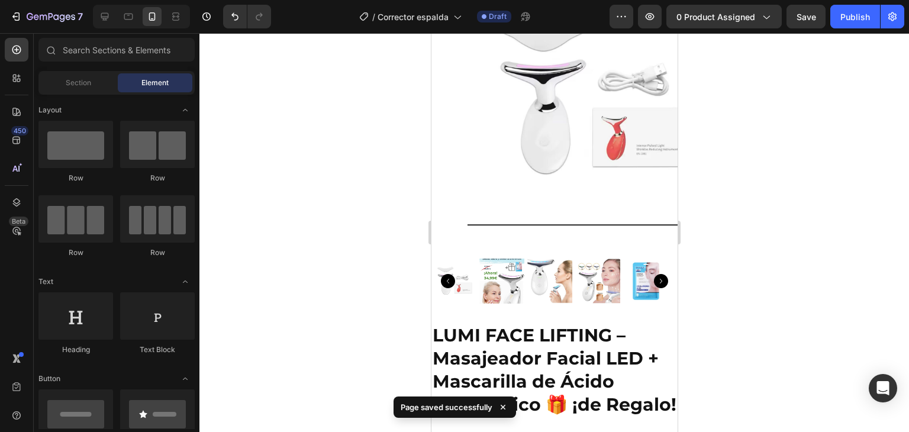
scroll to position [122, 0]
